Goal: Task Accomplishment & Management: Complete application form

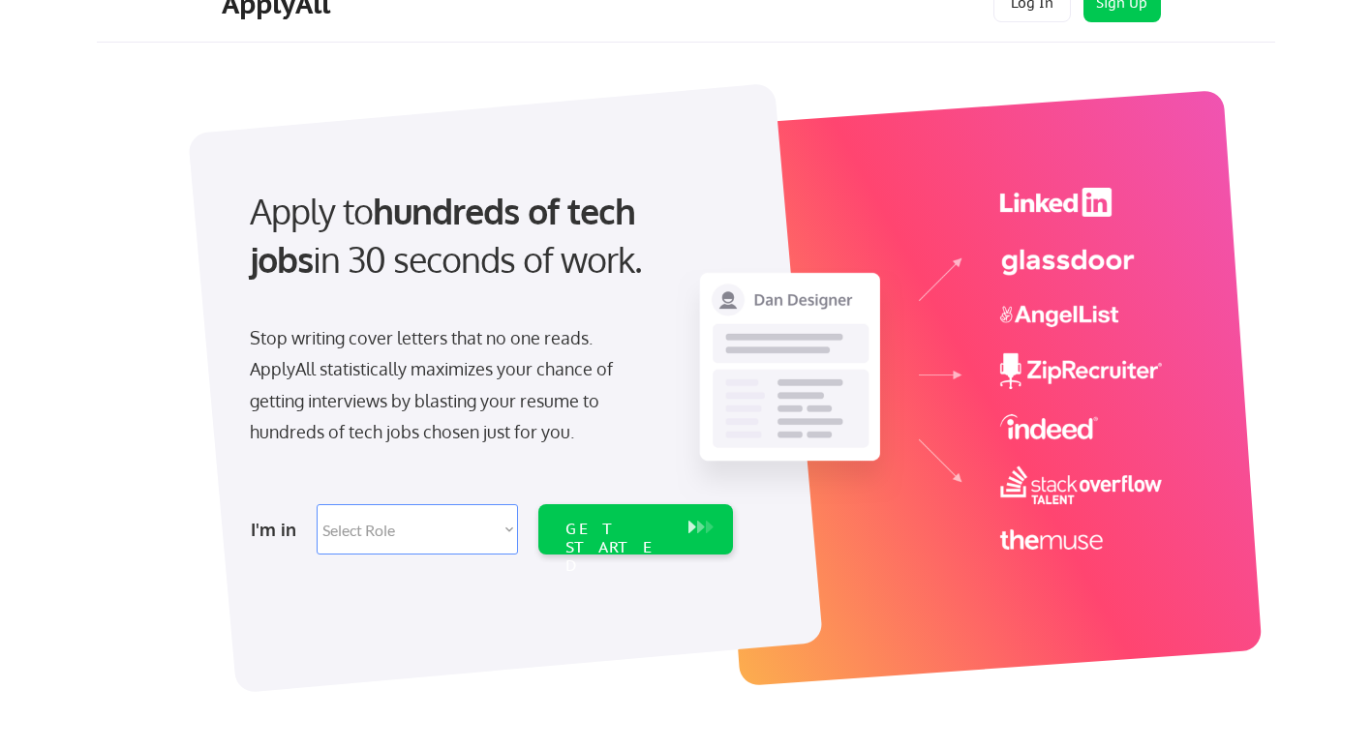
scroll to position [36, 0]
drag, startPoint x: 0, startPoint y: 0, endPoint x: 429, endPoint y: 531, distance: 682.9
click at [429, 531] on select "Select Role Software Engineering Product Management Customer Success Sales UI/U…" at bounding box center [417, 529] width 201 height 50
click at [572, 287] on div "Apply to hundreds of tech jobs in 30 seconds of work." at bounding box center [487, 252] width 514 height 131
click at [495, 518] on select "Select Role Software Engineering Product Management Customer Success Sales UI/U…" at bounding box center [417, 529] width 201 height 50
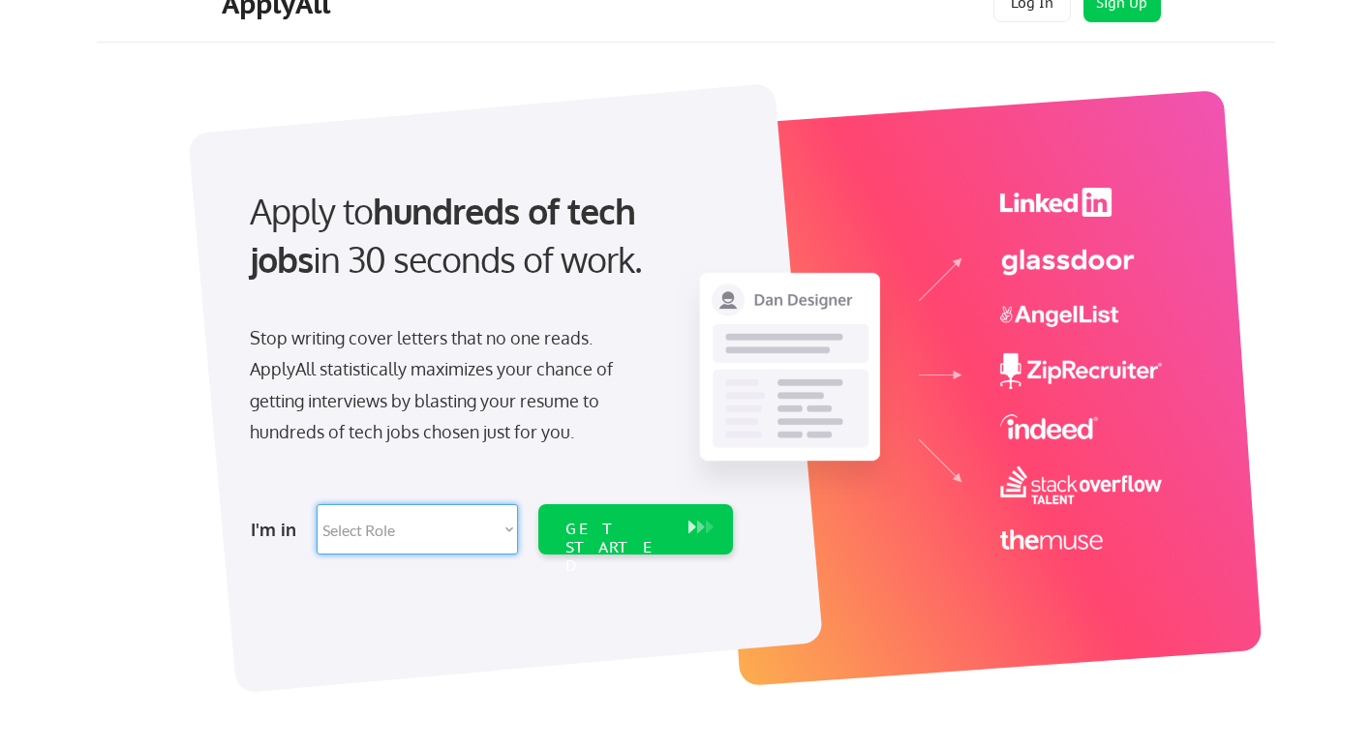
select select ""data_science___analytics""
click at [317, 504] on select "Select Role Software Engineering Product Management Customer Success Sales UI/U…" at bounding box center [417, 529] width 201 height 50
select select ""data_science___analytics""
drag, startPoint x: 588, startPoint y: 529, endPoint x: 557, endPoint y: 538, distance: 32.2
click at [557, 538] on div "GET STARTED" at bounding box center [617, 529] width 123 height 50
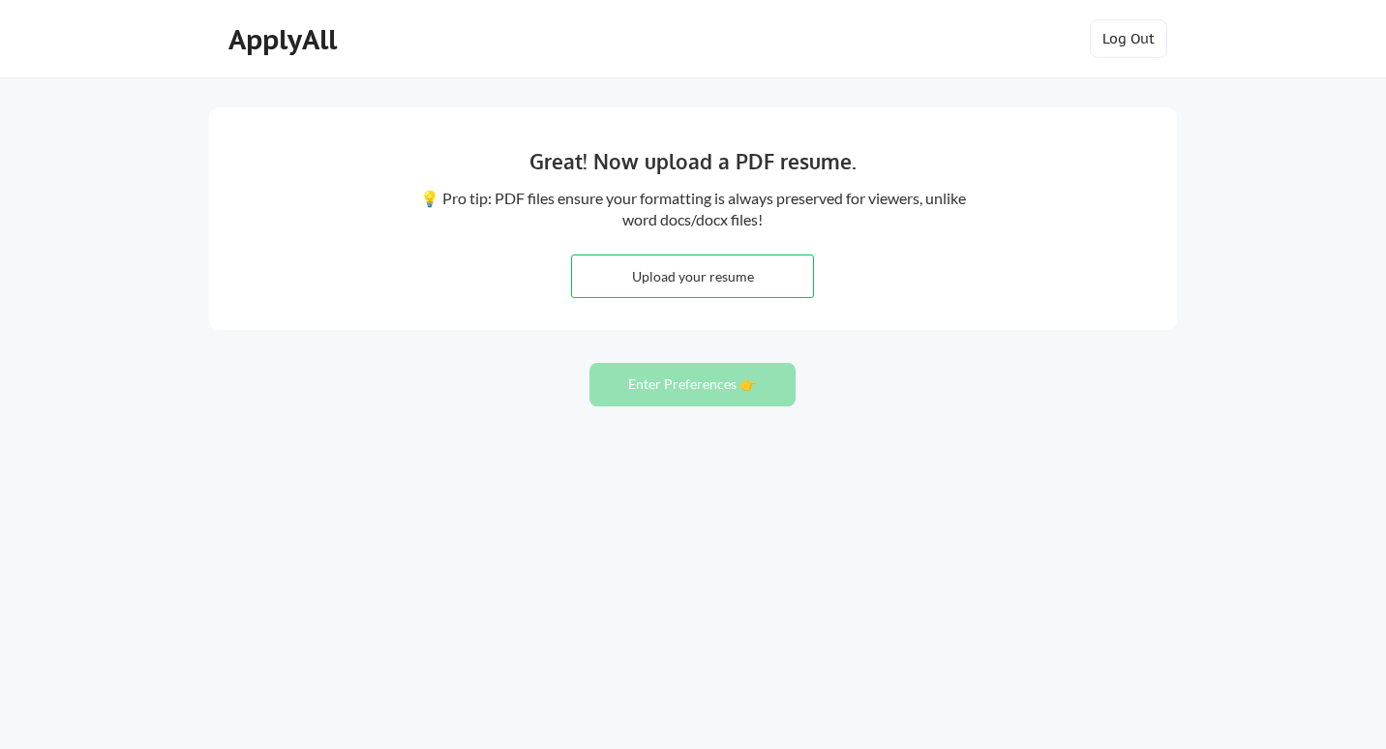
click at [707, 260] on input "file" at bounding box center [692, 277] width 241 height 42
click at [730, 301] on div "Great! Now upload a PDF resume. 💡 Pro tip: PDF files ensure your formatting is …" at bounding box center [693, 218] width 968 height 223
click at [738, 274] on input "file" at bounding box center [692, 277] width 241 height 42
type input "C:\fakepath\Michael Amoako Resume.pdf"
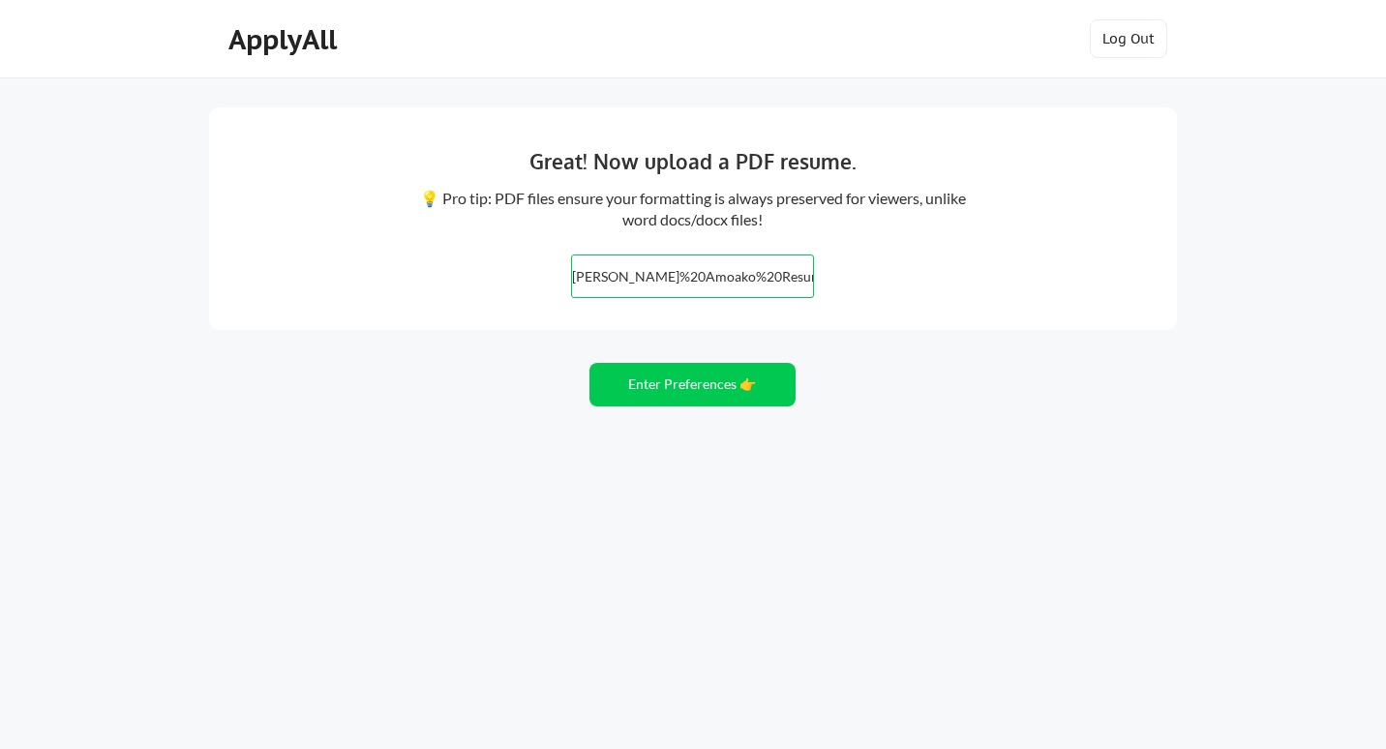
click at [671, 276] on input "file" at bounding box center [692, 277] width 241 height 42
click at [703, 383] on button "Enter Preferences 👉" at bounding box center [692, 385] width 206 height 44
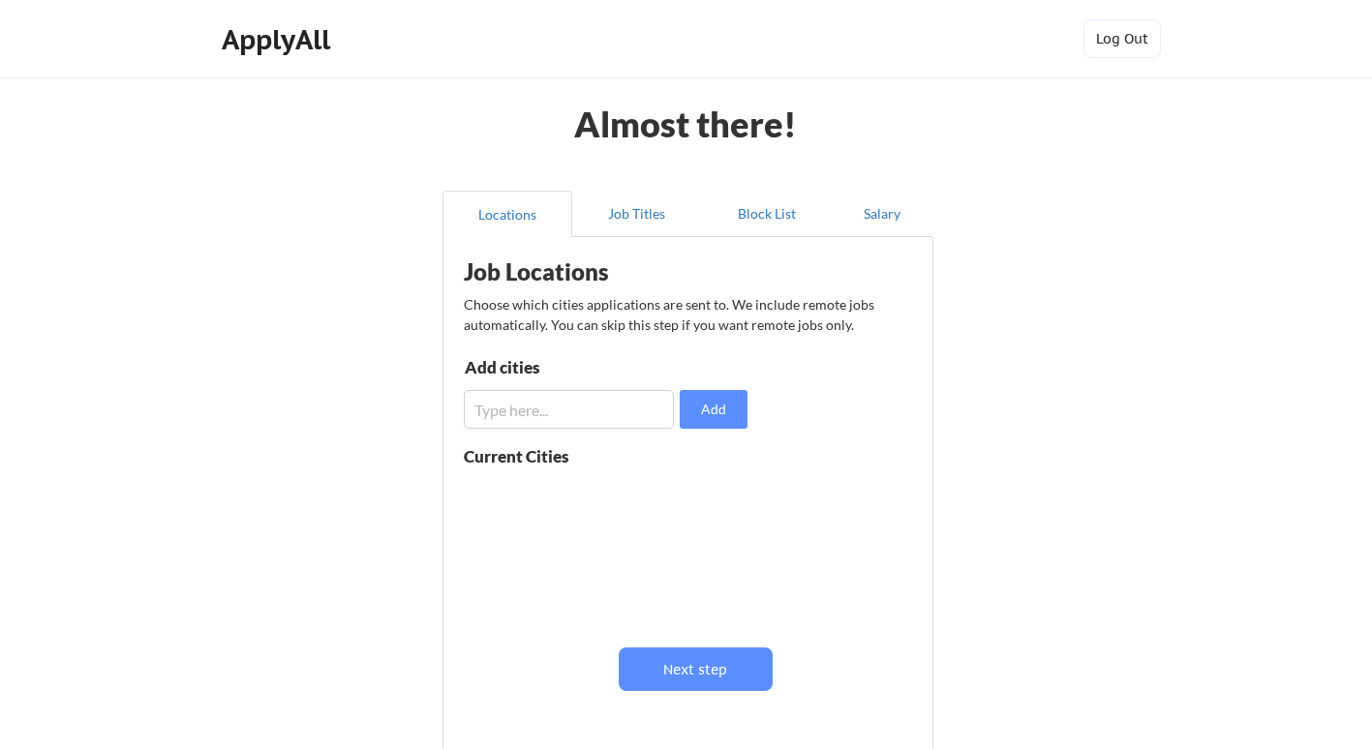
click at [558, 406] on input "input" at bounding box center [569, 409] width 210 height 39
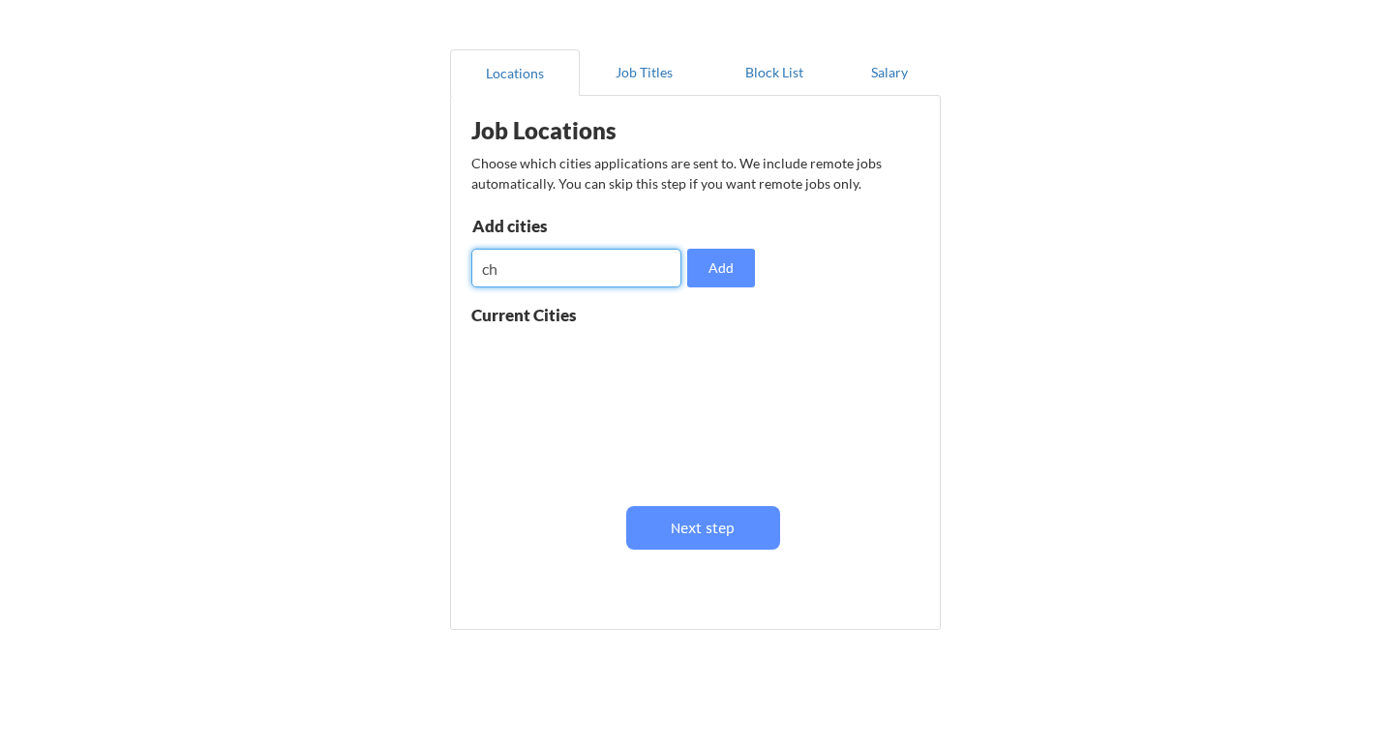
scroll to position [142, 0]
type input "c"
type input "s"
click at [710, 510] on button "Next step" at bounding box center [696, 527] width 154 height 44
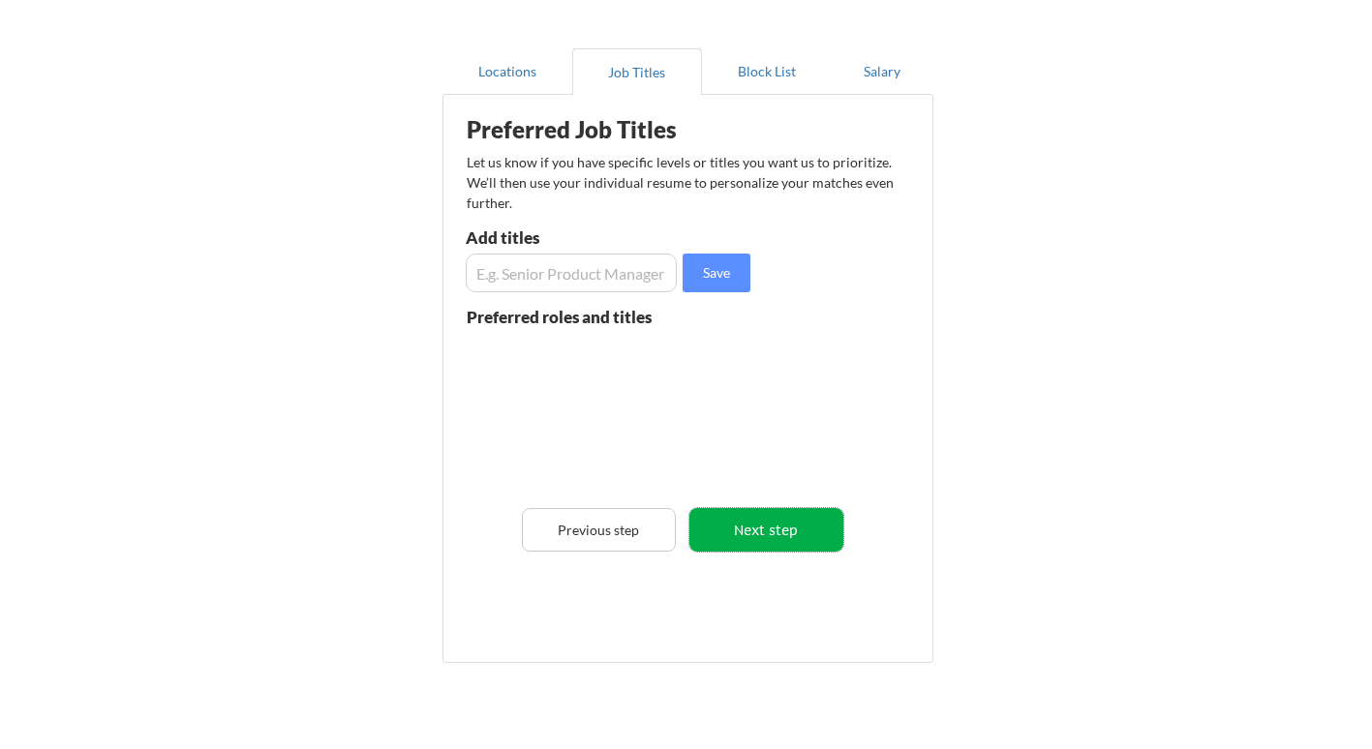
click at [730, 544] on button "Next step" at bounding box center [766, 530] width 154 height 44
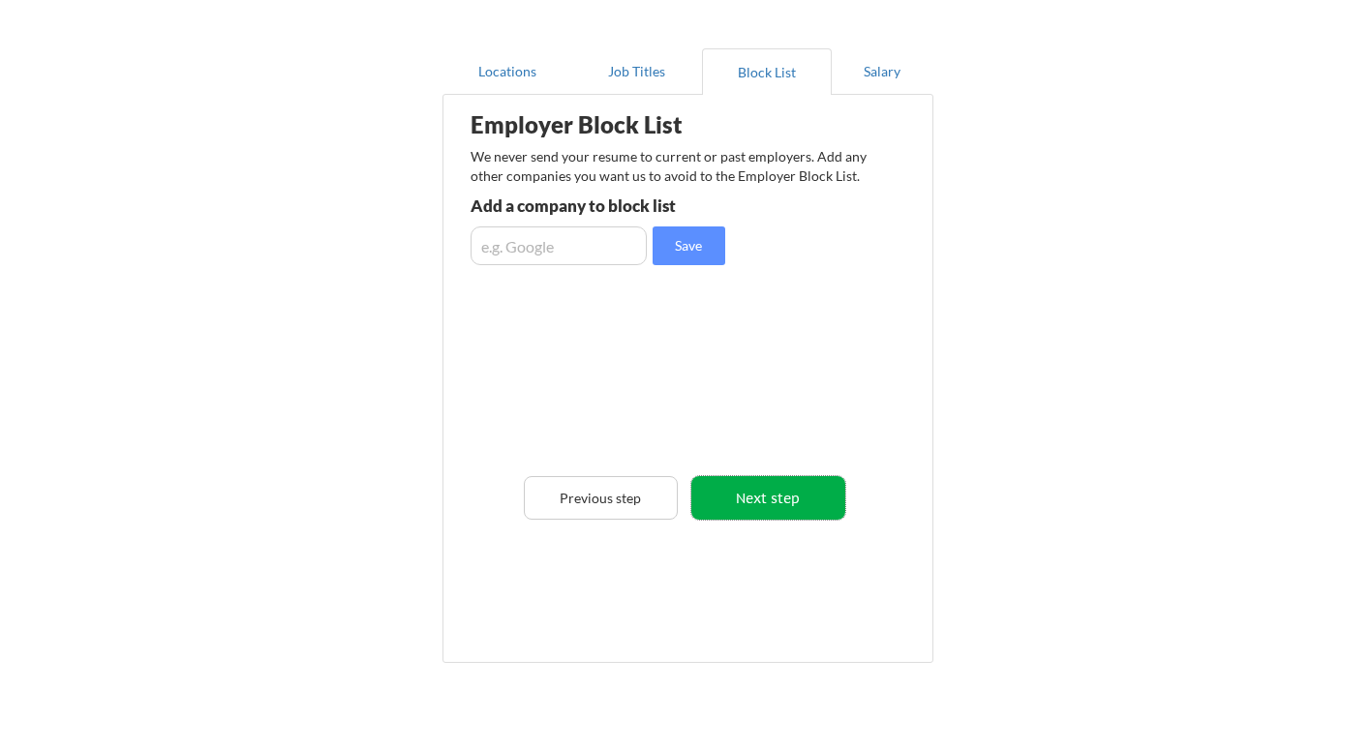
click at [762, 507] on button "Next step" at bounding box center [768, 498] width 154 height 44
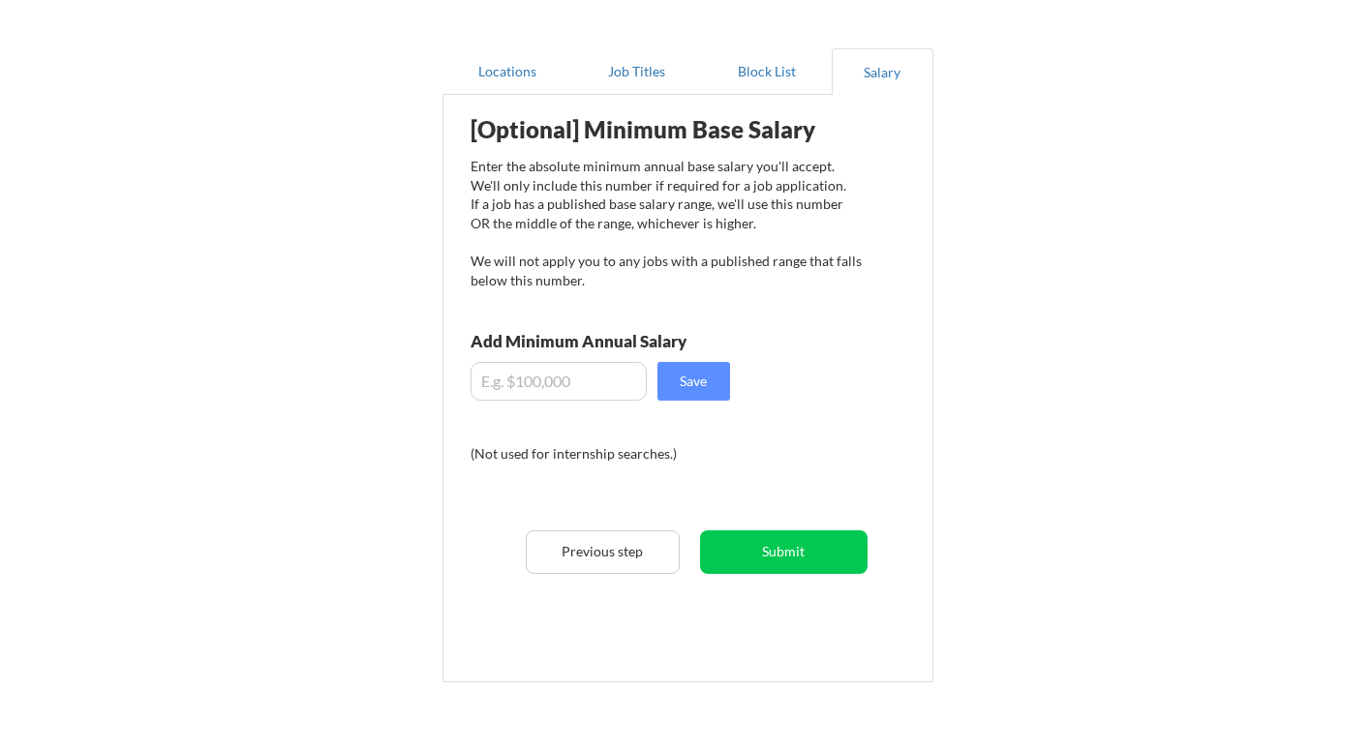
click at [554, 376] on input "input" at bounding box center [558, 381] width 176 height 39
type input "$3"
click at [788, 561] on button "Submit" at bounding box center [783, 552] width 167 height 44
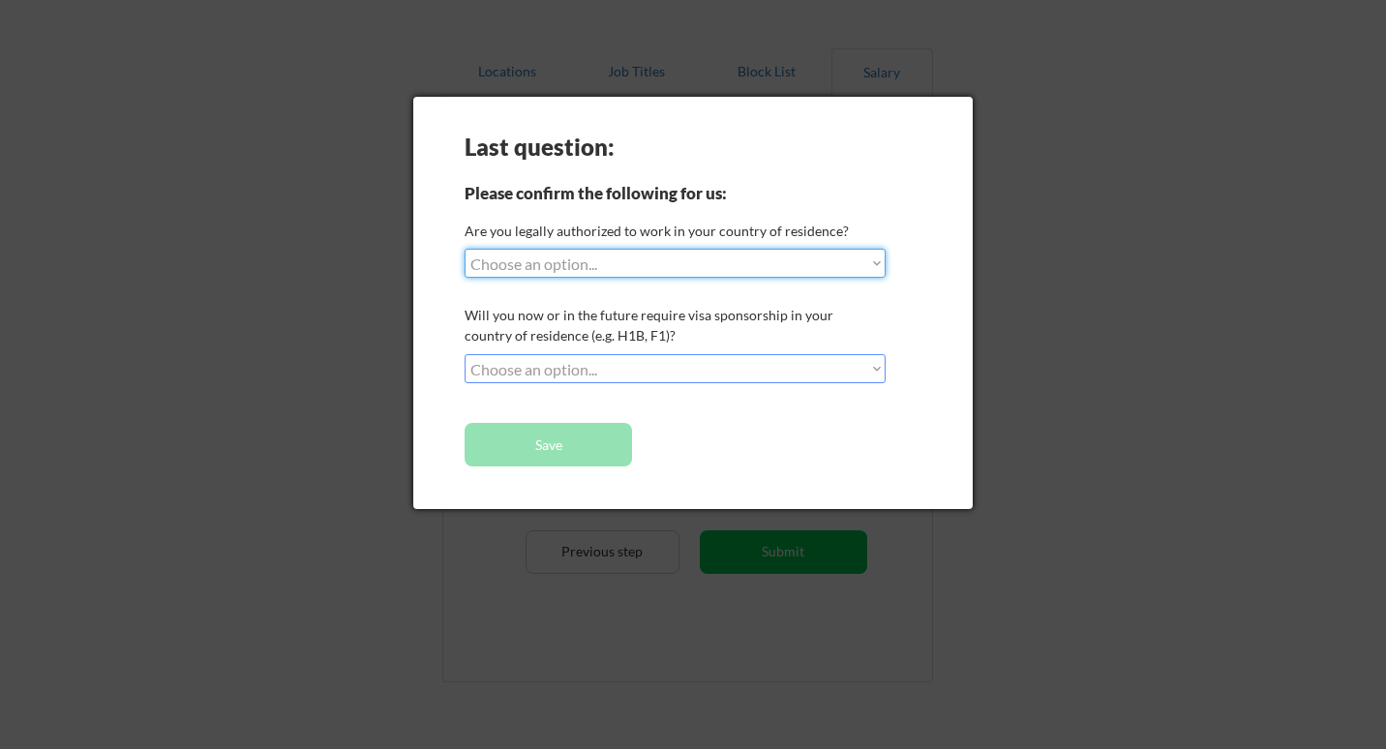
click at [692, 258] on select "Choose an option... Yes, I am a US Citizen Yes, I am a Canadian Citizen Yes, I …" at bounding box center [675, 263] width 421 height 29
select select ""yes__i_am_a_us_citizen""
click at [465, 249] on select "Choose an option... Yes, I am a US Citizen Yes, I am a Canadian Citizen Yes, I …" at bounding box center [675, 263] width 421 height 29
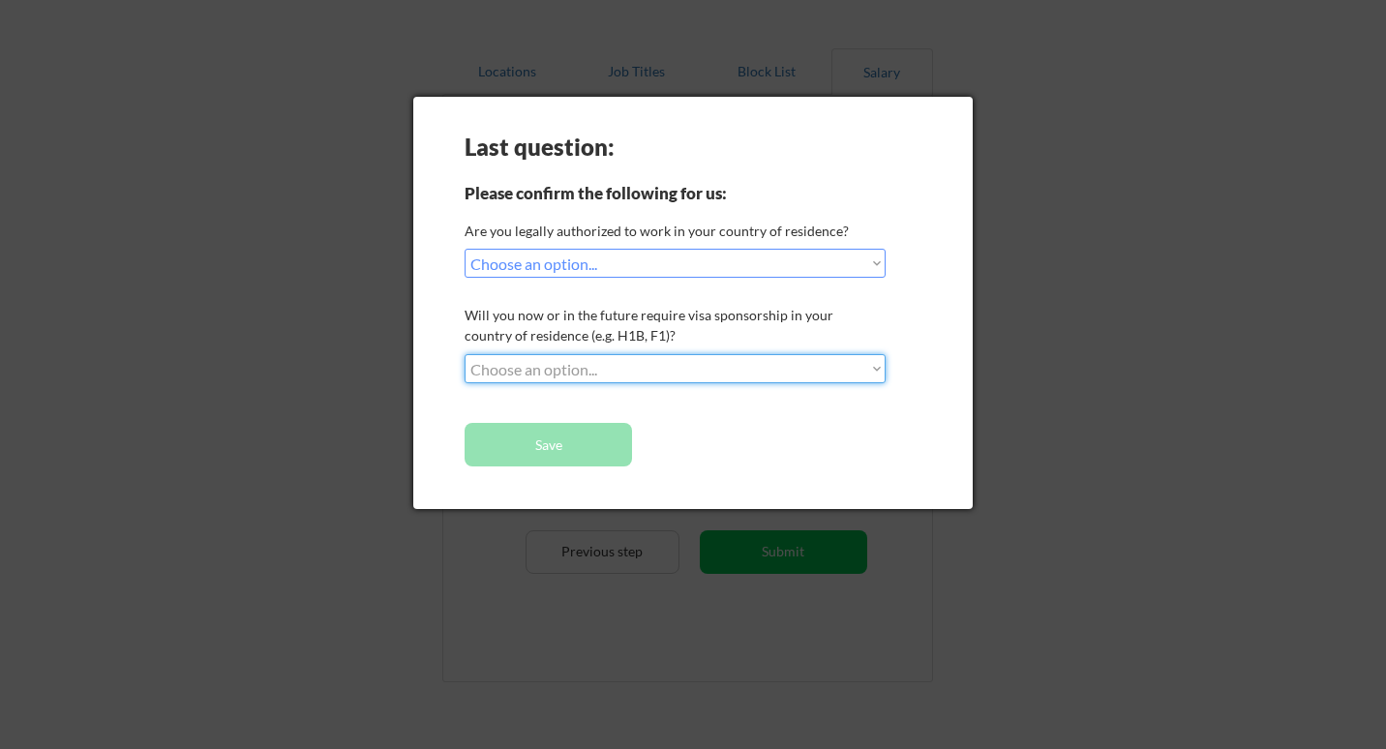
click at [613, 369] on select "Choose an option... No, I will not need sponsorship Yes, I will need sponsorship" at bounding box center [675, 368] width 421 height 29
select select ""no__i_will_not_need_sponsorship""
click at [465, 354] on select "Choose an option... No, I will not need sponsorship Yes, I will need sponsorship" at bounding box center [675, 368] width 421 height 29
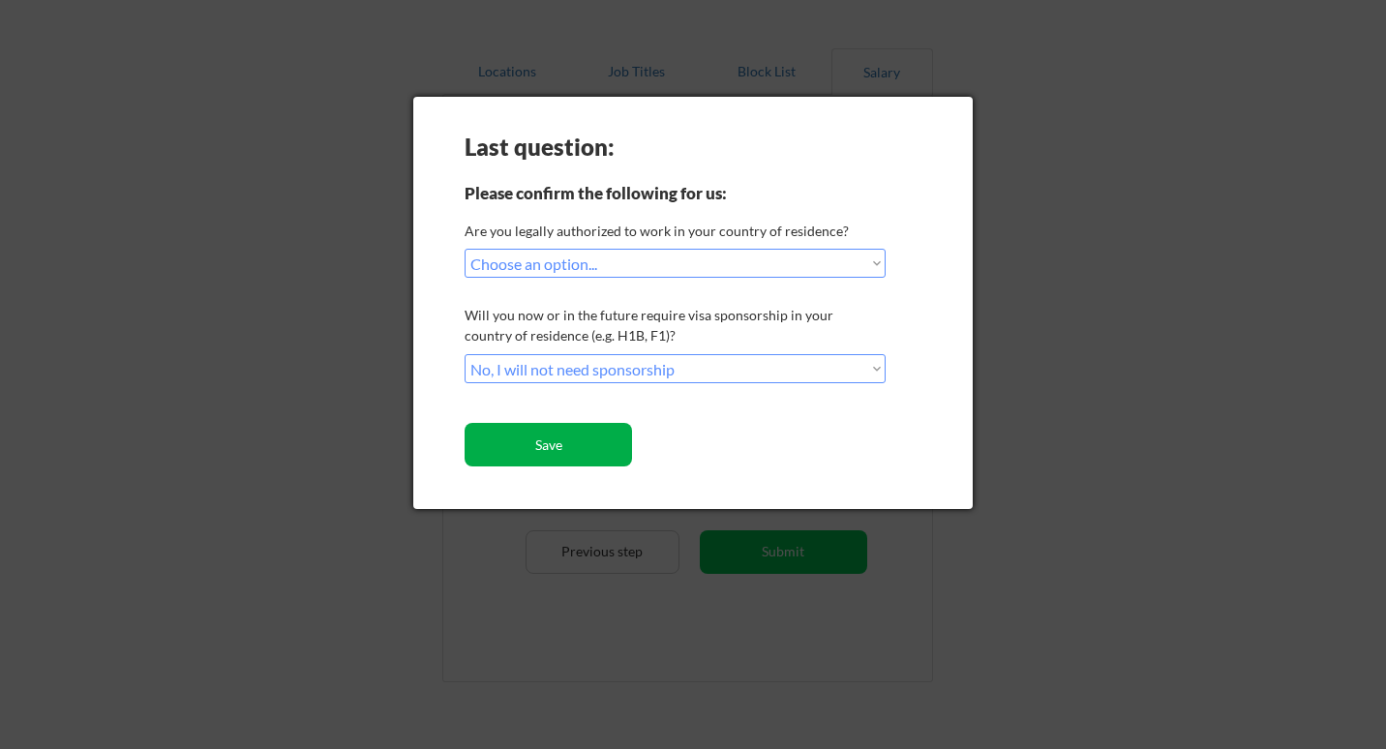
click at [571, 445] on button "Save" at bounding box center [548, 445] width 167 height 44
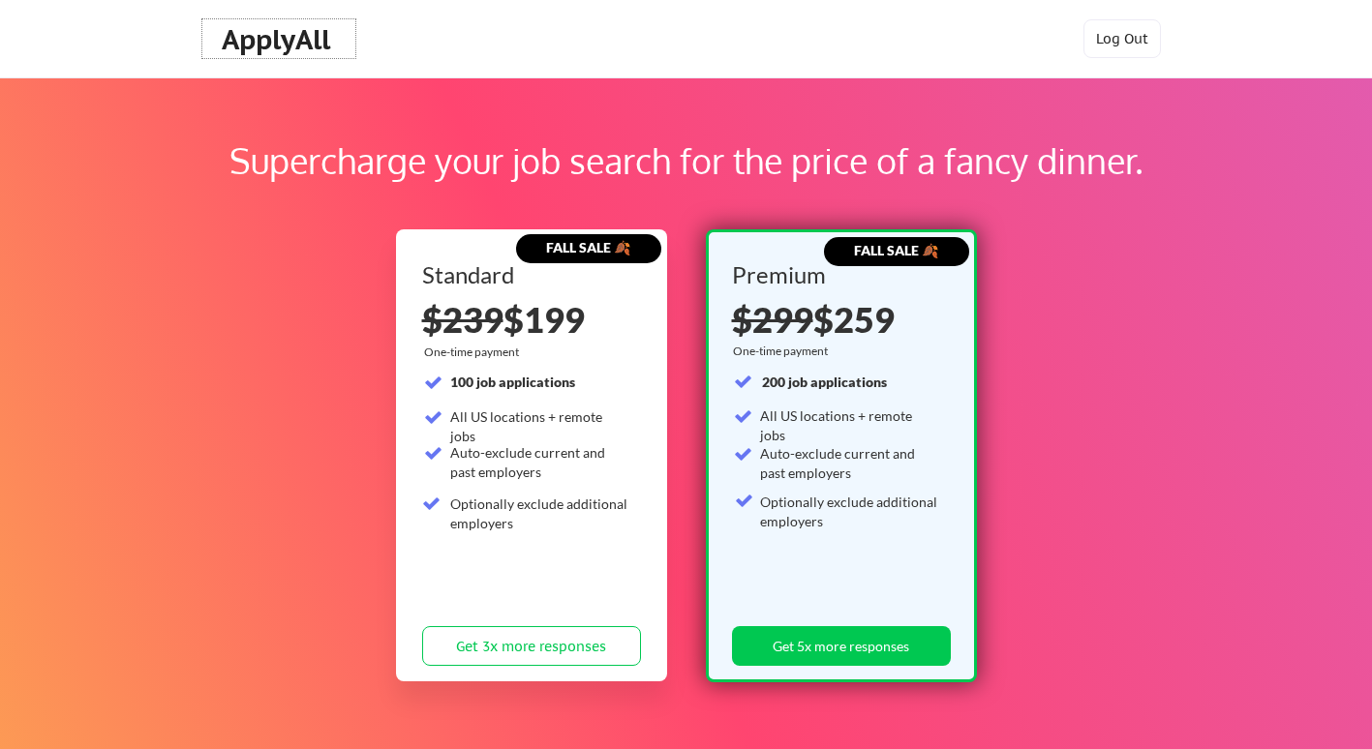
click at [298, 49] on div "ApplyAll" at bounding box center [279, 39] width 114 height 33
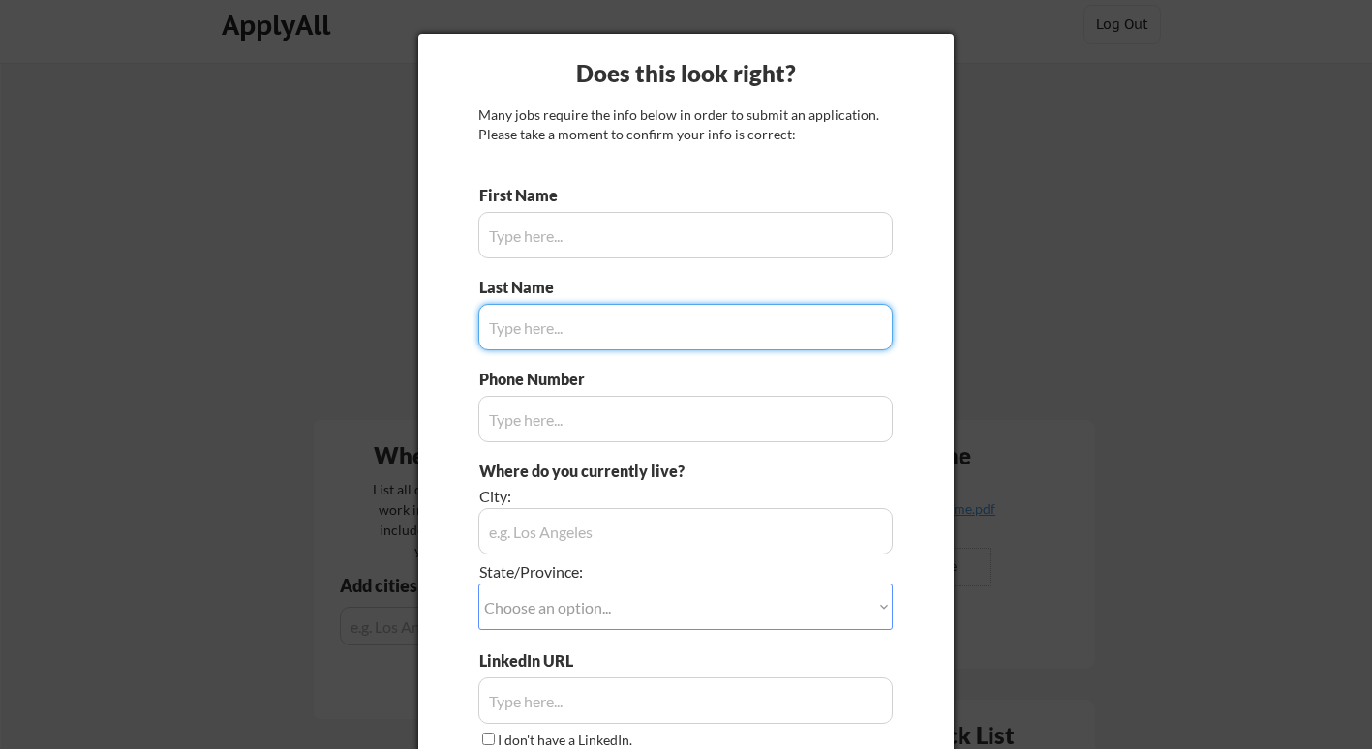
scroll to position [12, 0]
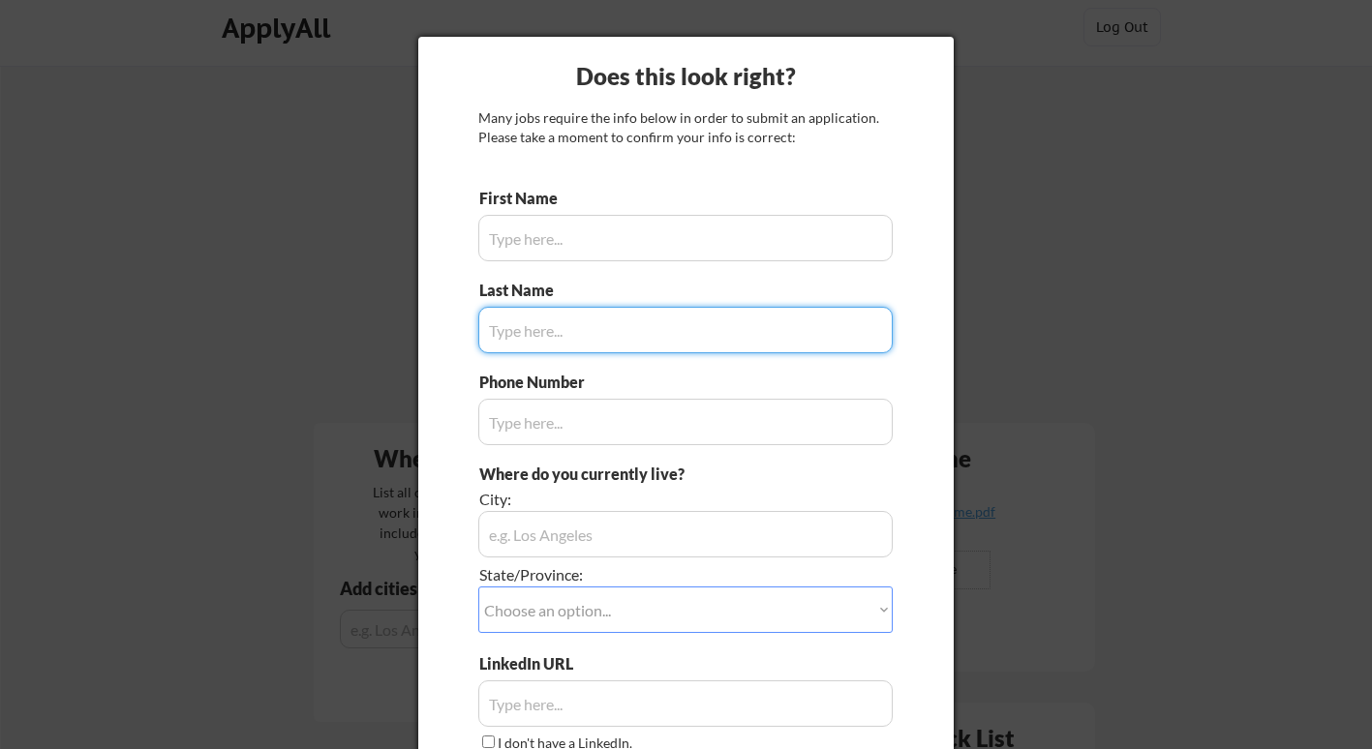
click at [709, 232] on input "input" at bounding box center [685, 238] width 414 height 46
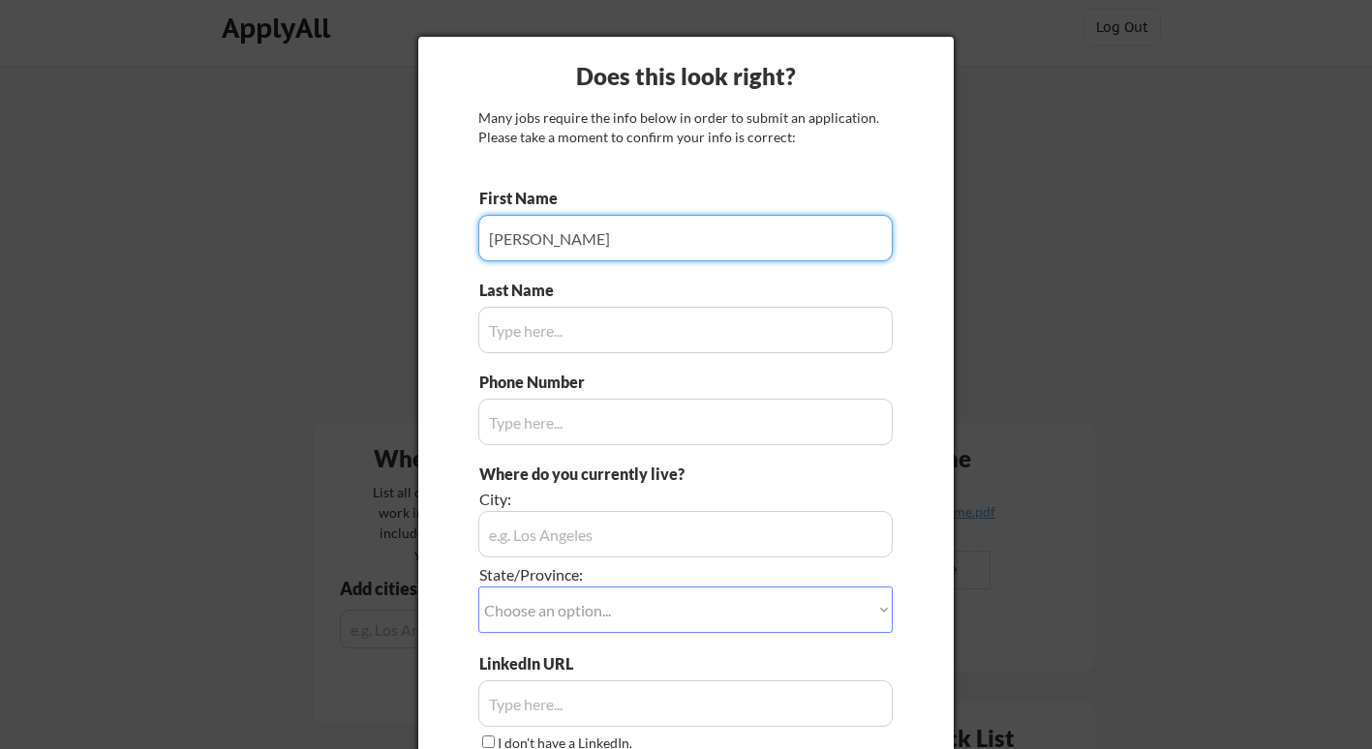
type input "[PERSON_NAME]"
